Goal: Information Seeking & Learning: Learn about a topic

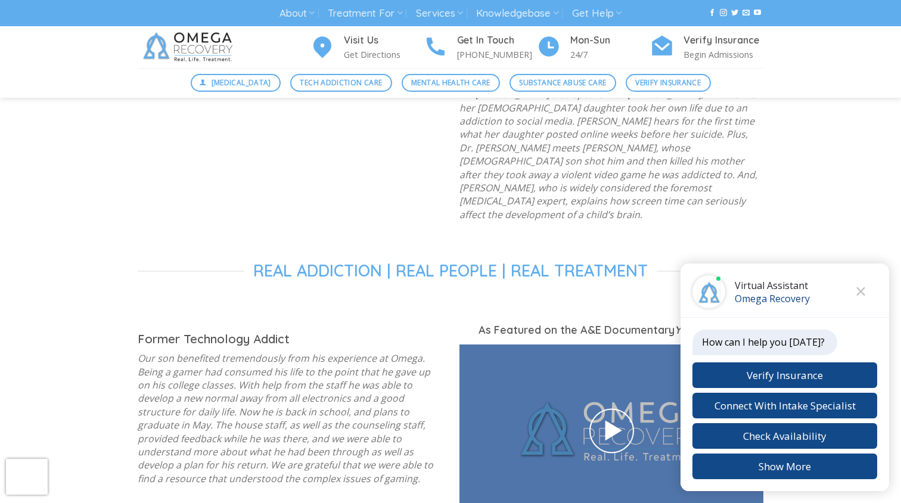
scroll to position [1490, 0]
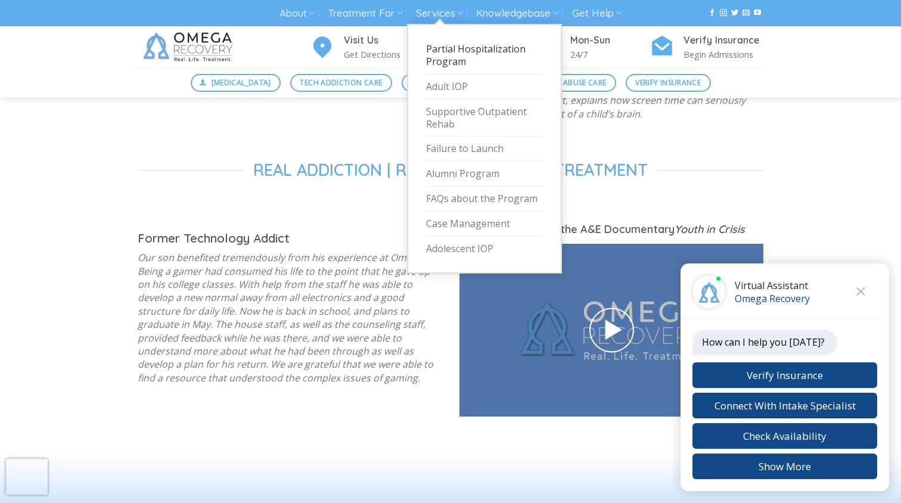
click at [460, 65] on link "Partial Hospitalization Program" at bounding box center [484, 56] width 117 height 38
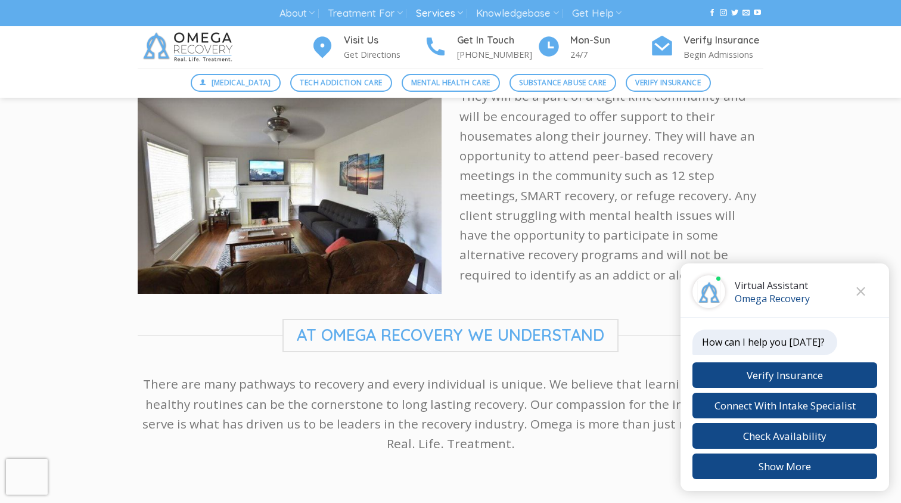
scroll to position [1928, 0]
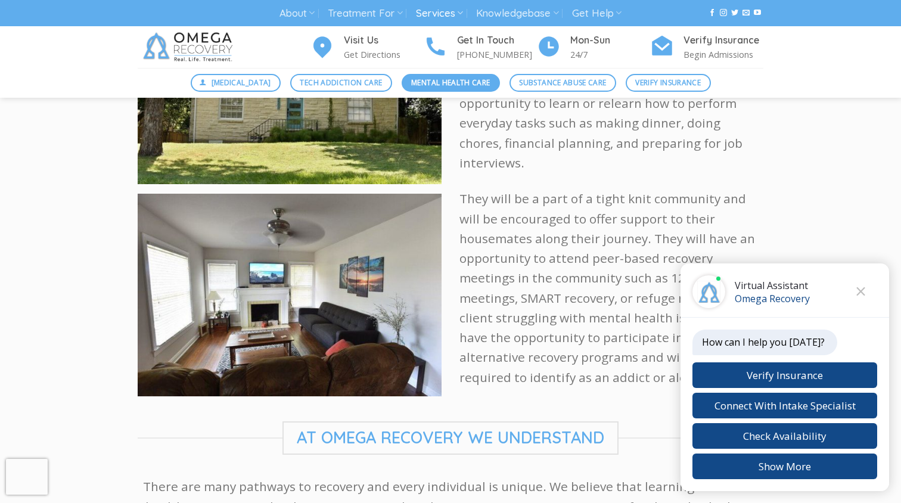
click at [431, 85] on span "Mental Health Care" at bounding box center [450, 82] width 79 height 11
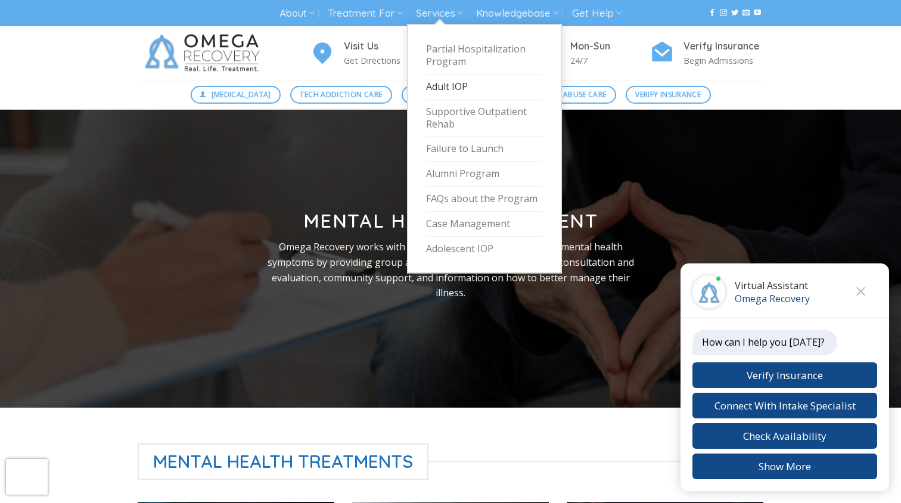
click at [448, 88] on link "Adult IOP" at bounding box center [484, 86] width 117 height 25
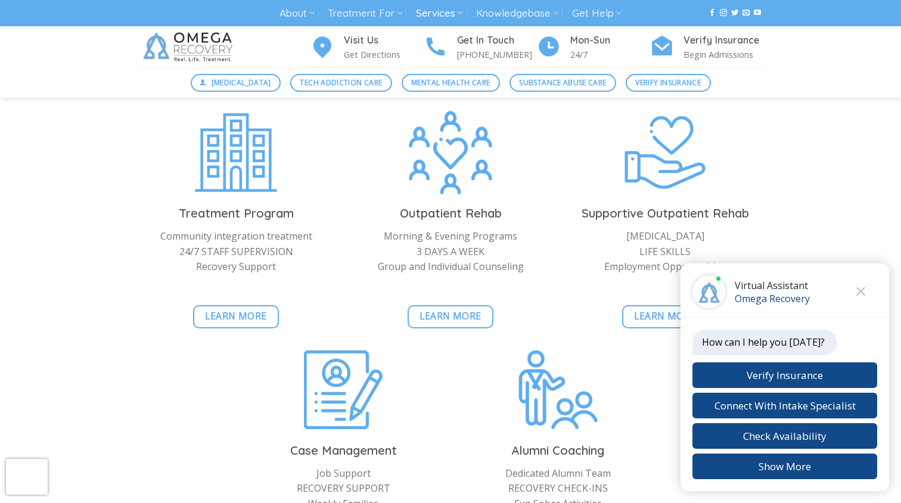
scroll to position [1251, 0]
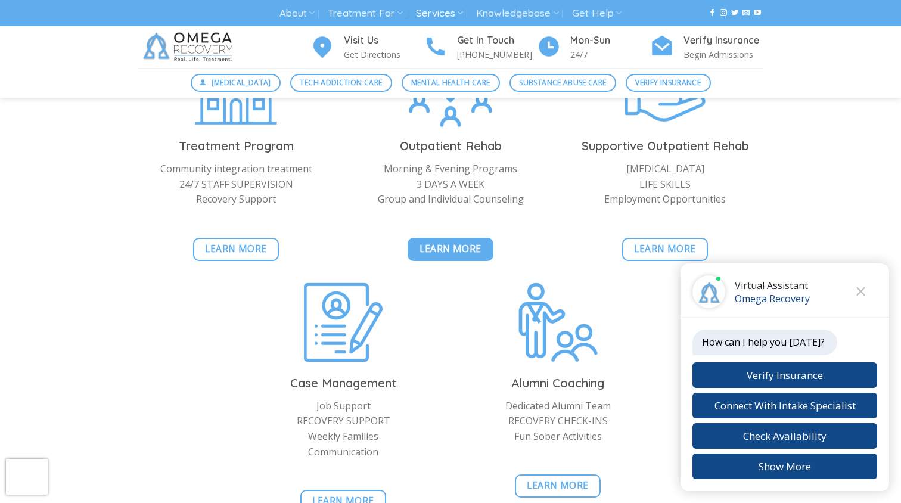
click at [415, 254] on link "Learn More" at bounding box center [451, 249] width 86 height 23
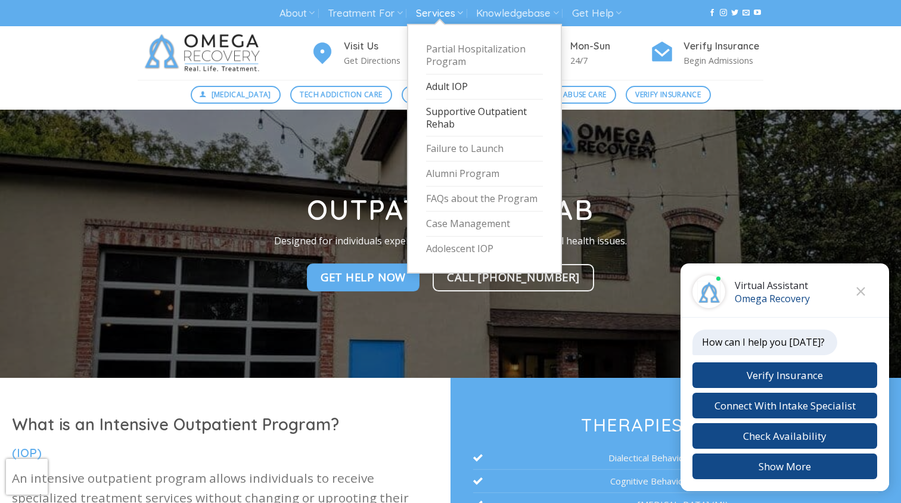
click at [441, 116] on link "Supportive Outpatient Rehab" at bounding box center [484, 119] width 117 height 38
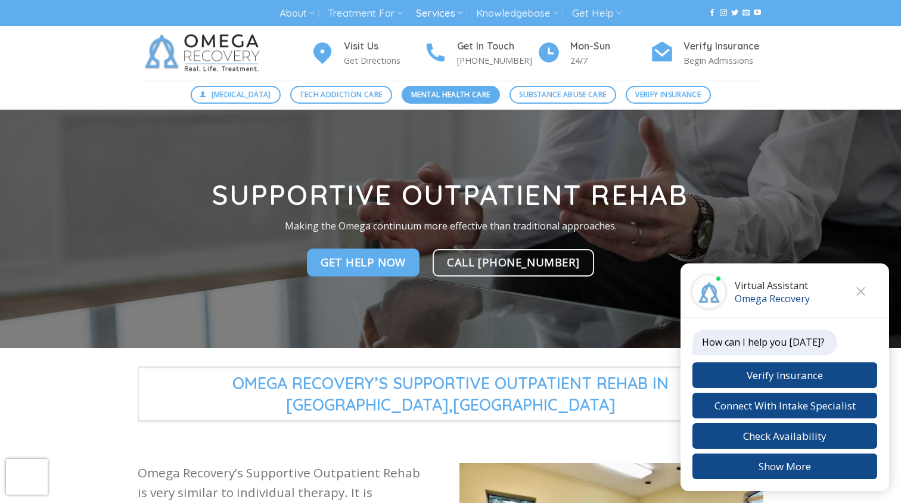
click at [448, 89] on span "Mental Health Care" at bounding box center [450, 94] width 79 height 11
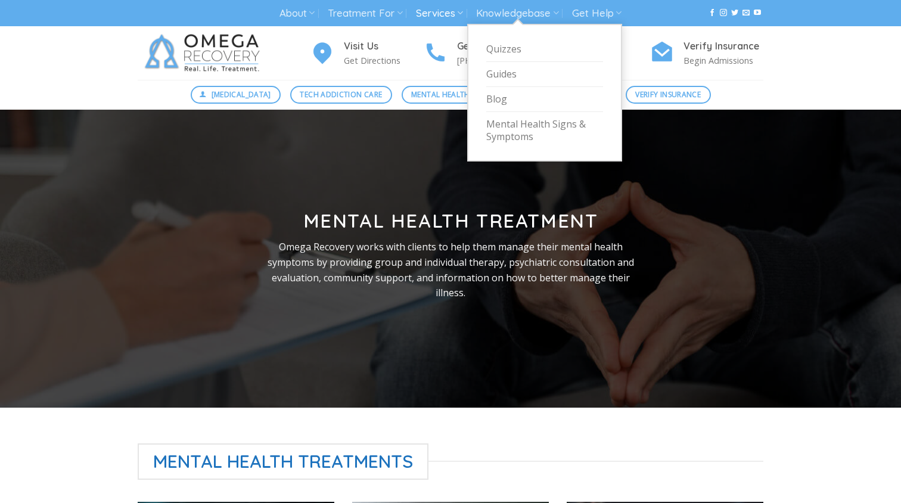
click at [452, 13] on link "Services" at bounding box center [439, 13] width 47 height 22
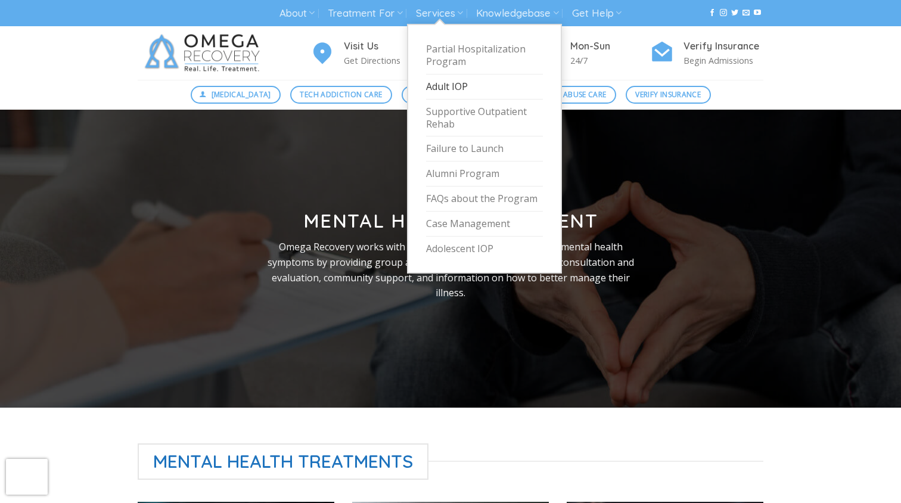
click at [450, 89] on link "Adult IOP" at bounding box center [484, 86] width 117 height 25
